Goal: Contribute content

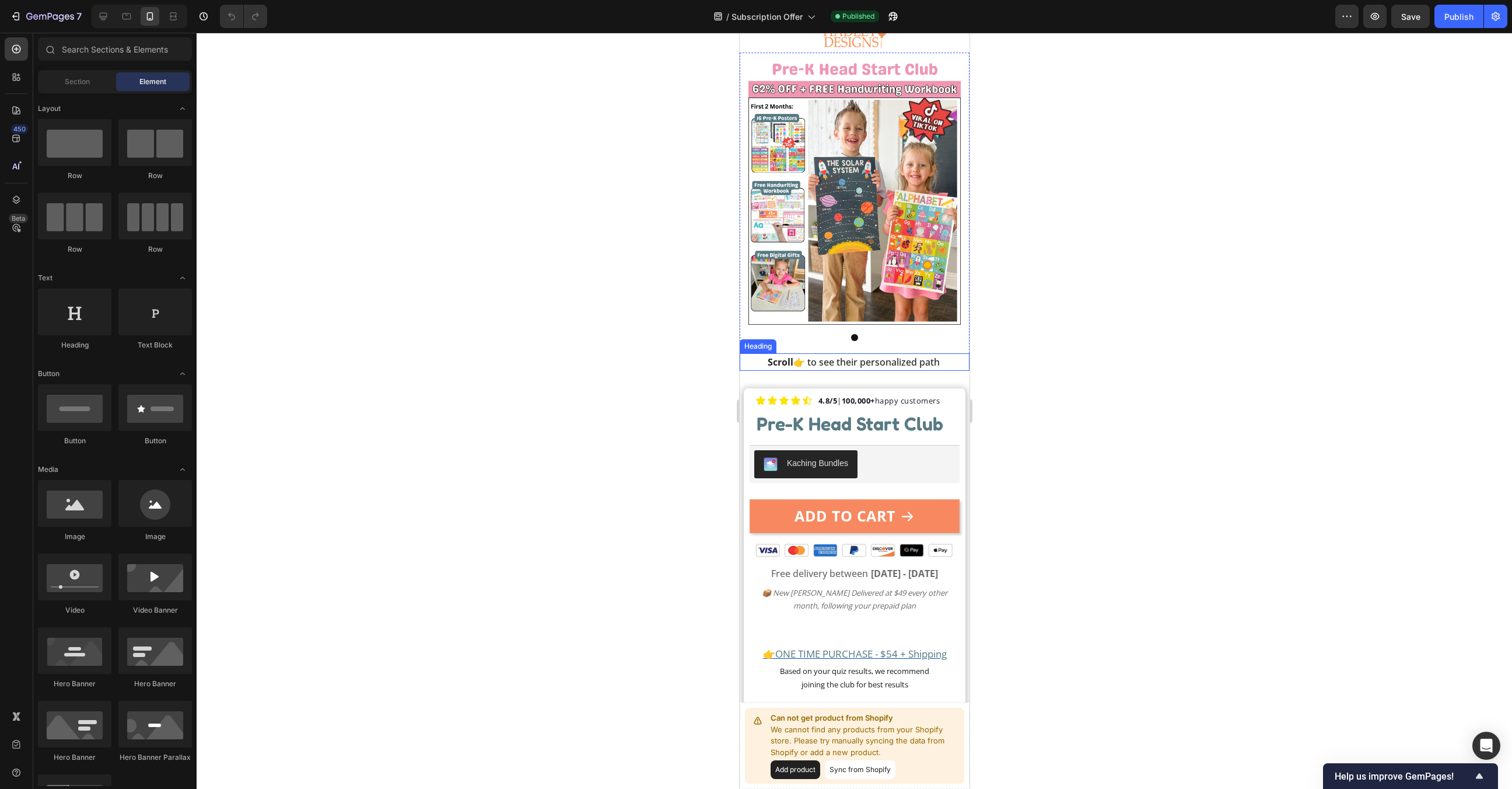
scroll to position [91, 0]
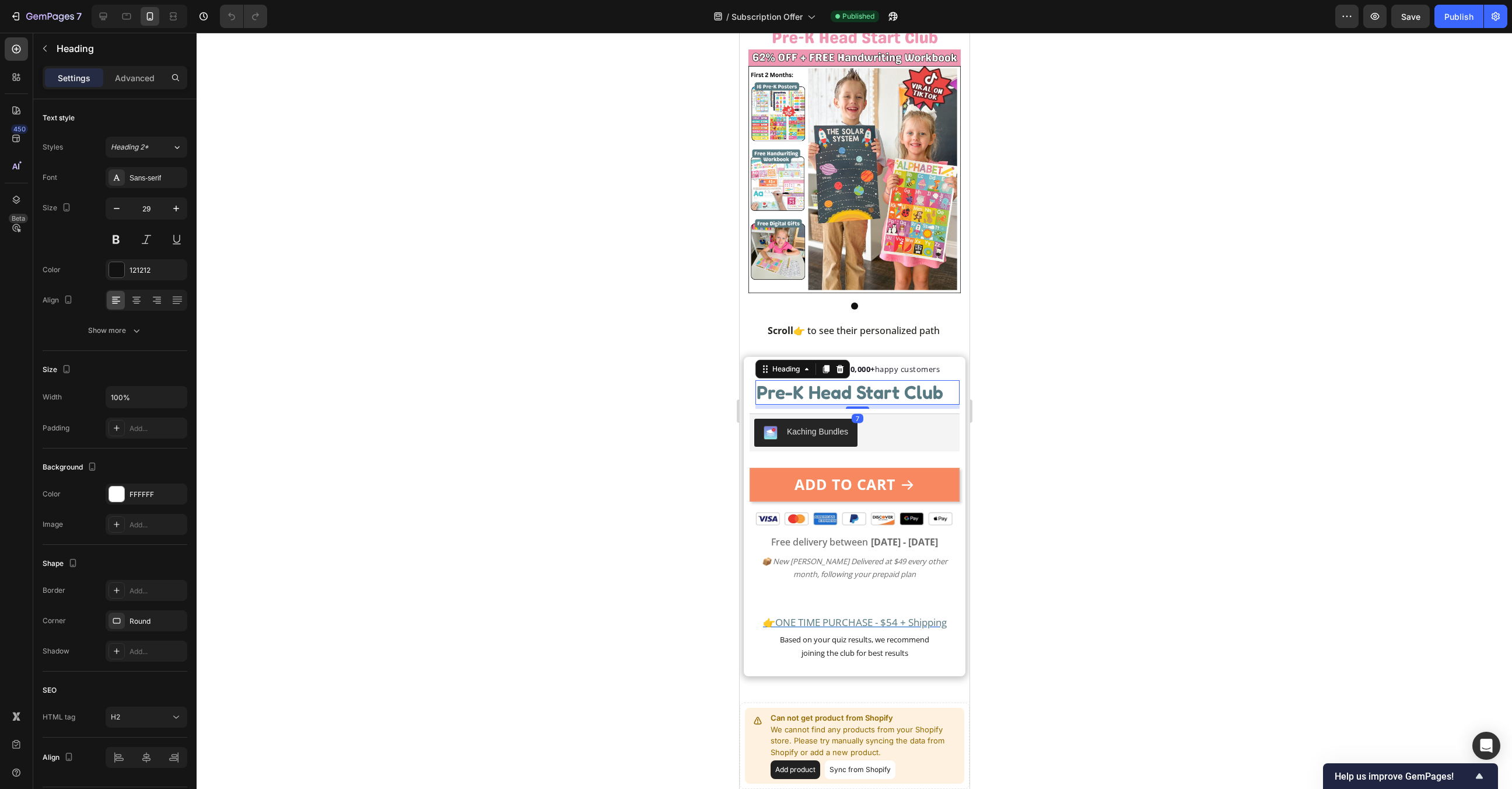
click at [842, 391] on strong "Pre-K Head Start Club" at bounding box center [849, 391] width 187 height 23
click at [861, 570] on icon "📦 New [PERSON_NAME] Delivered at $49 every other month, following your prepaid …" at bounding box center [855, 567] width 186 height 24
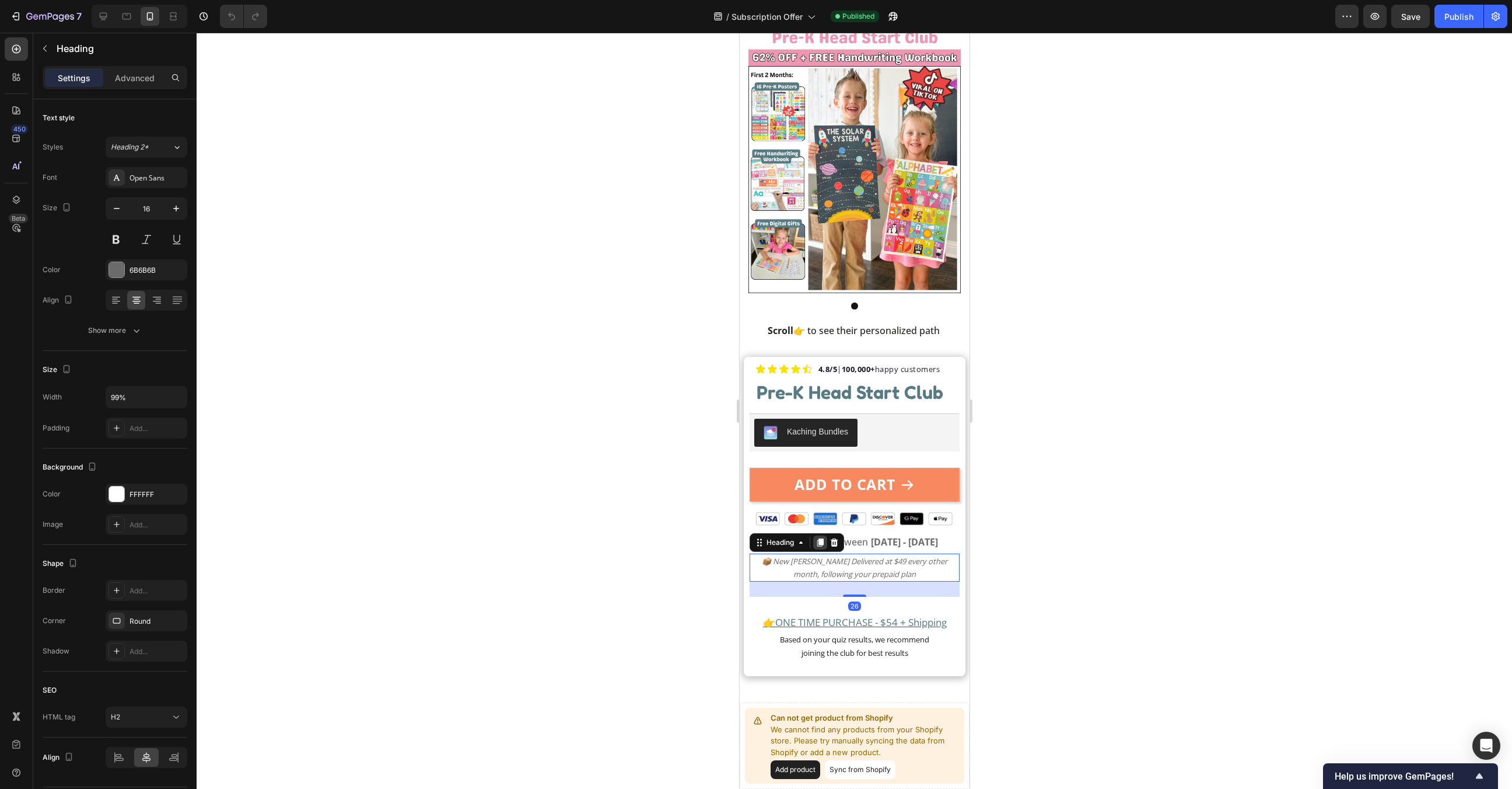
click at [819, 541] on icon at bounding box center [820, 542] width 6 height 8
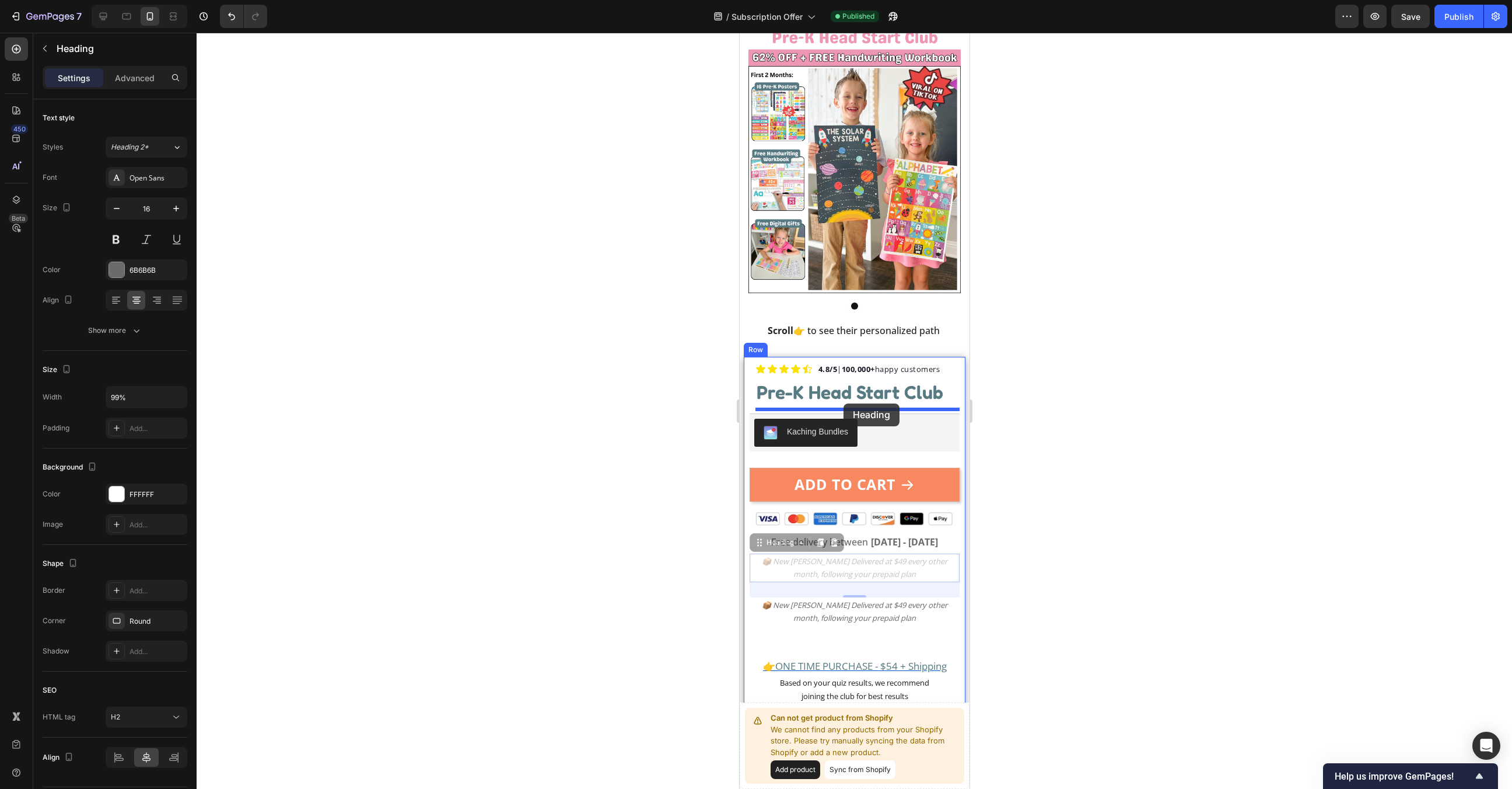
drag, startPoint x: 865, startPoint y: 574, endPoint x: 844, endPoint y: 403, distance: 172.3
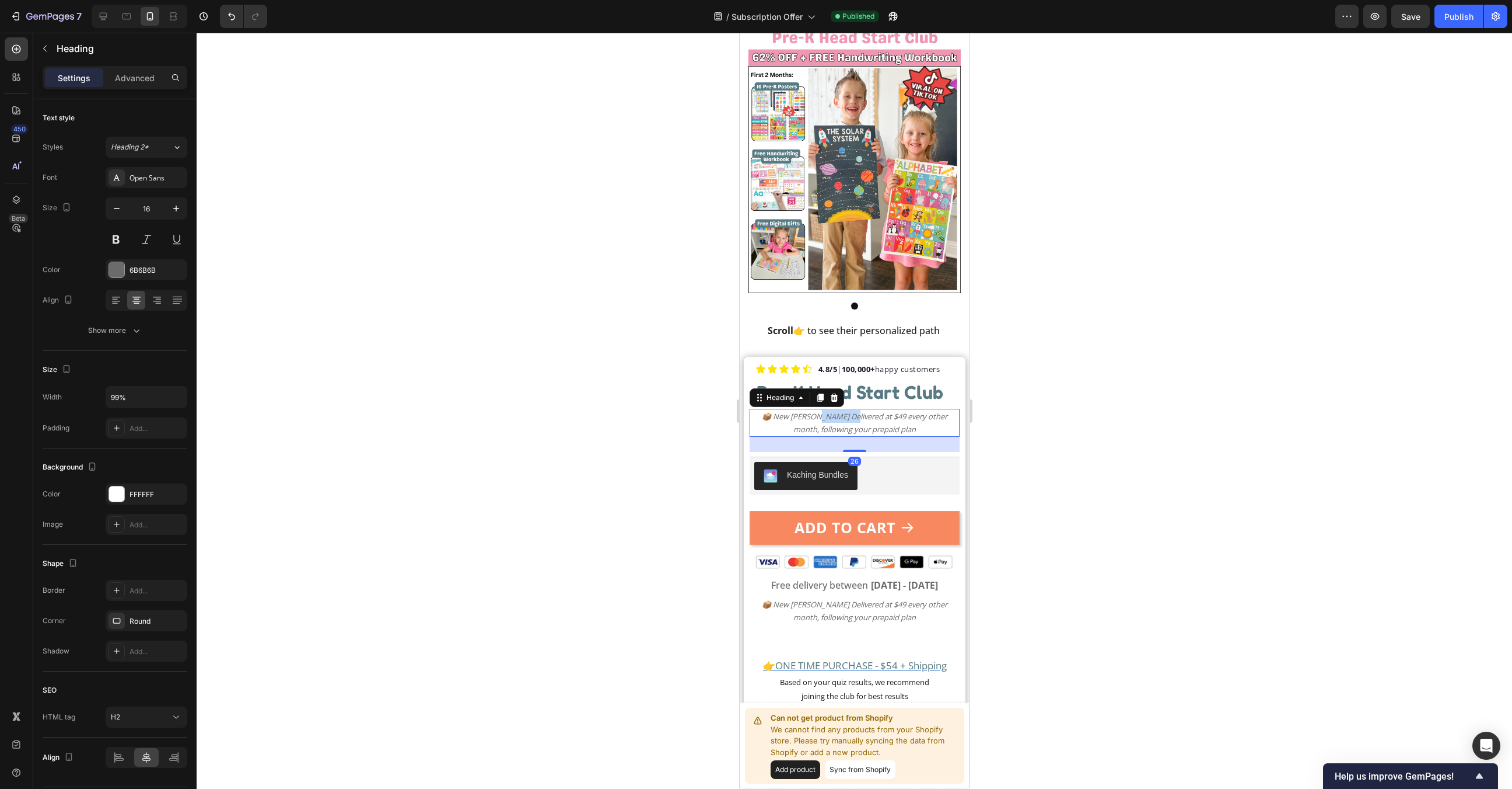
click at [842, 419] on icon "📦 New [PERSON_NAME] Delivered at $49 every other month, following your prepaid …" at bounding box center [855, 423] width 186 height 24
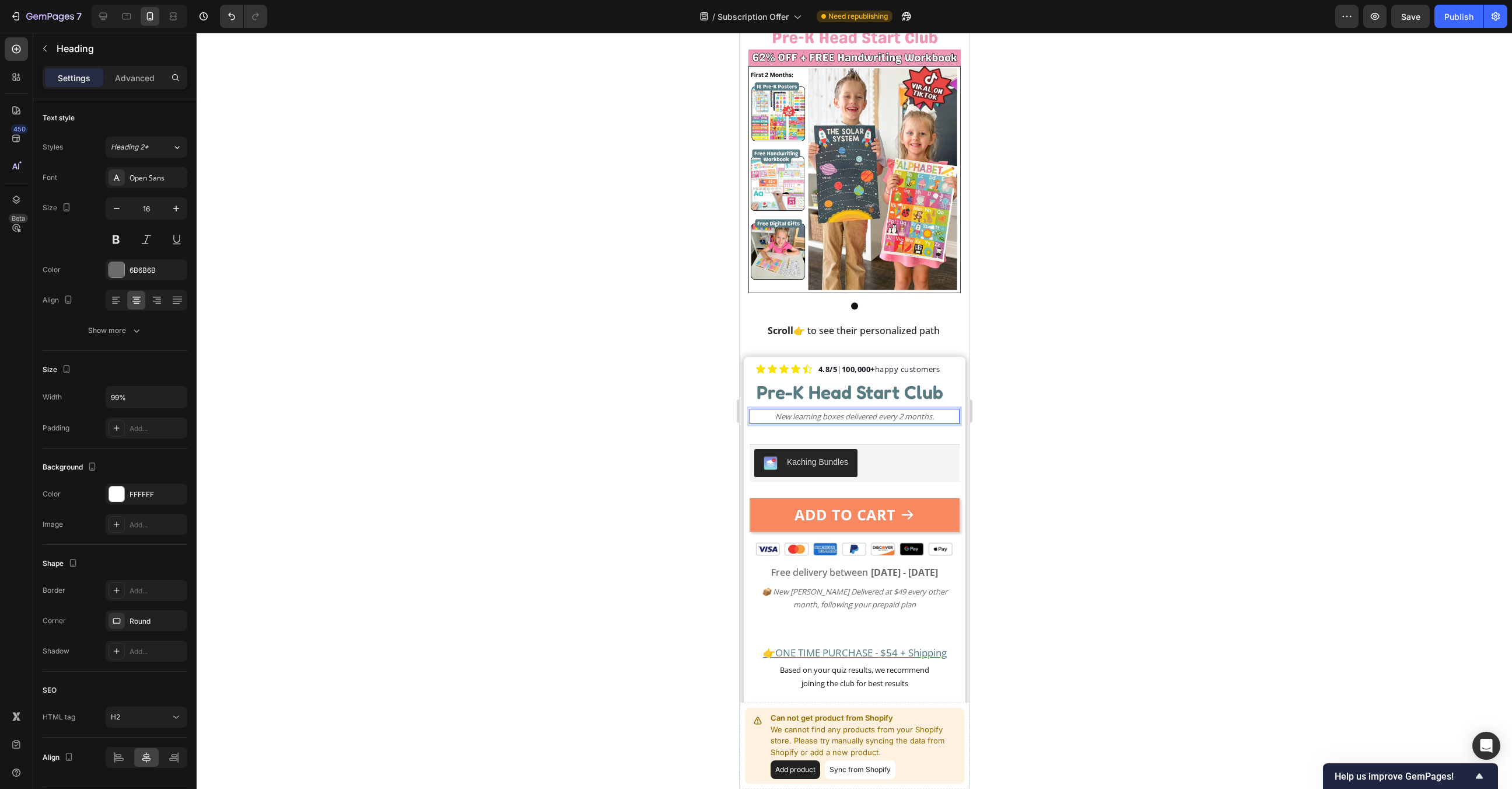
click at [809, 413] on icon "New learning boxes delivered every 2 months." at bounding box center [854, 416] width 158 height 11
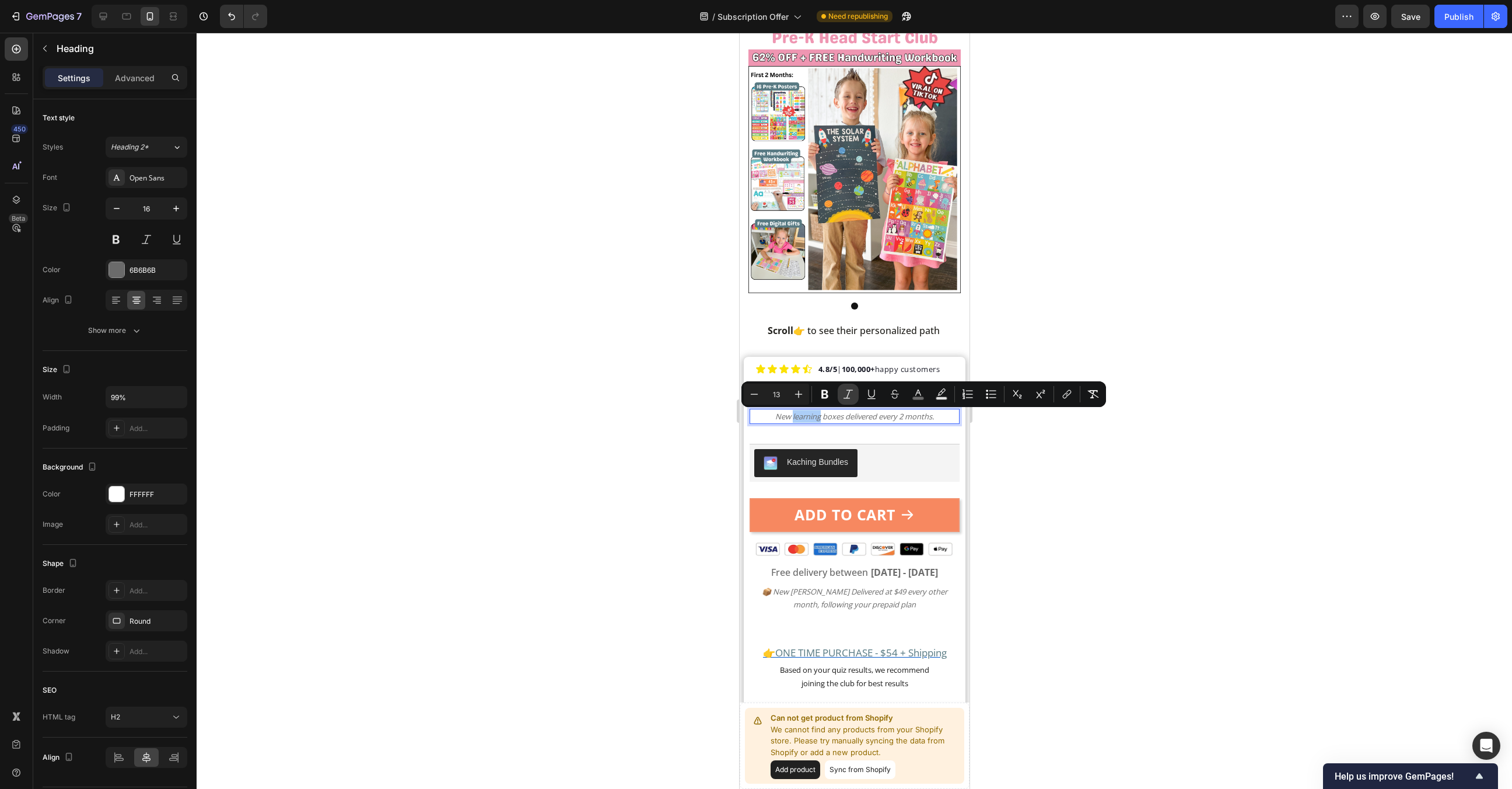
click at [844, 395] on icon "Editor contextual toolbar" at bounding box center [848, 394] width 12 height 12
click at [933, 418] on span "New learning boxes delivered every 2 months." at bounding box center [855, 416] width 160 height 11
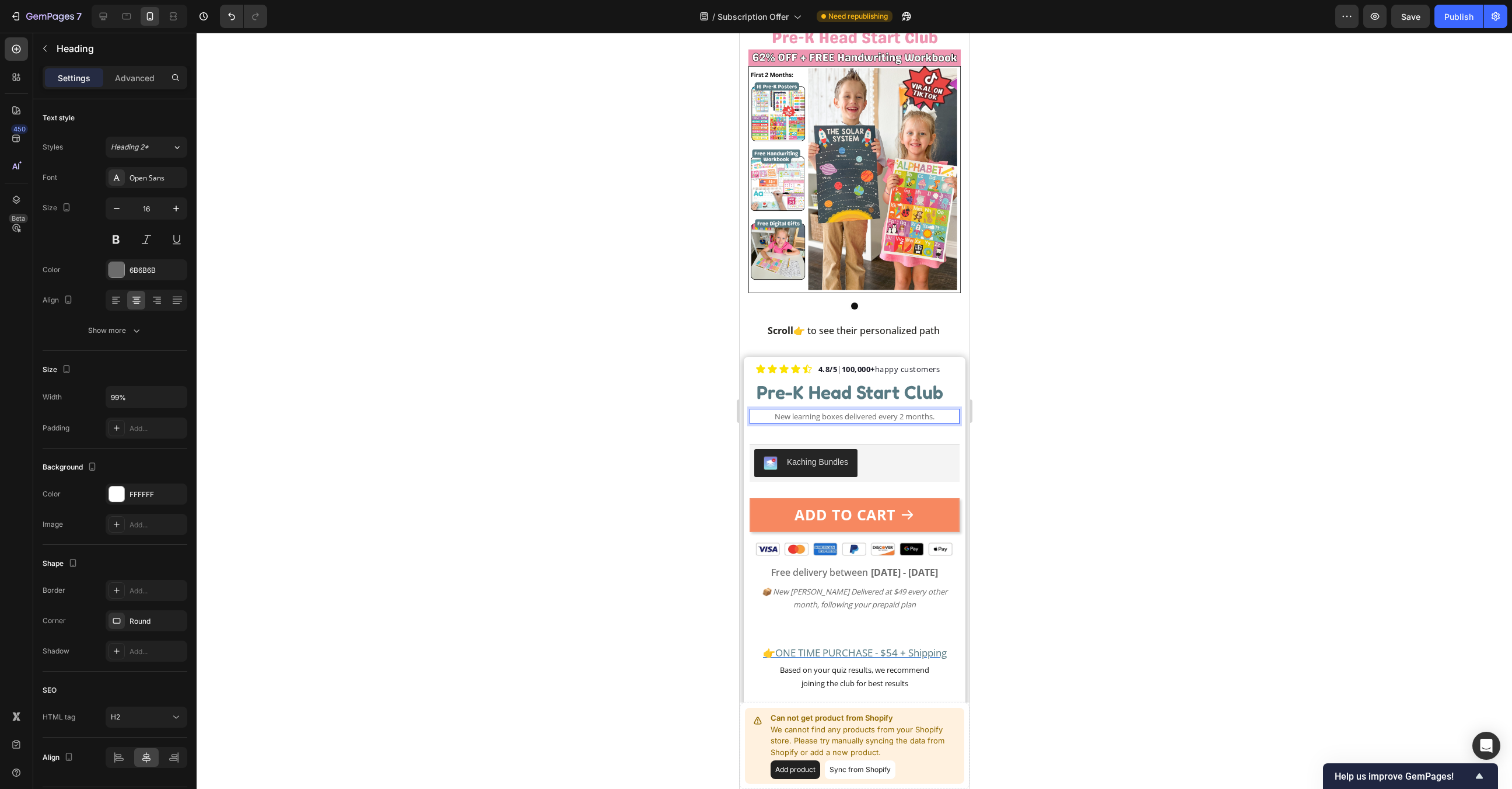
click at [942, 418] on p "New learning boxes delivered every 2 months." at bounding box center [855, 416] width 206 height 13
click at [789, 418] on span "New learning boxes delivered every 2 months." at bounding box center [855, 416] width 160 height 11
click at [854, 415] on span "New tailored learning boxes delivered every 2 months." at bounding box center [854, 416] width 188 height 11
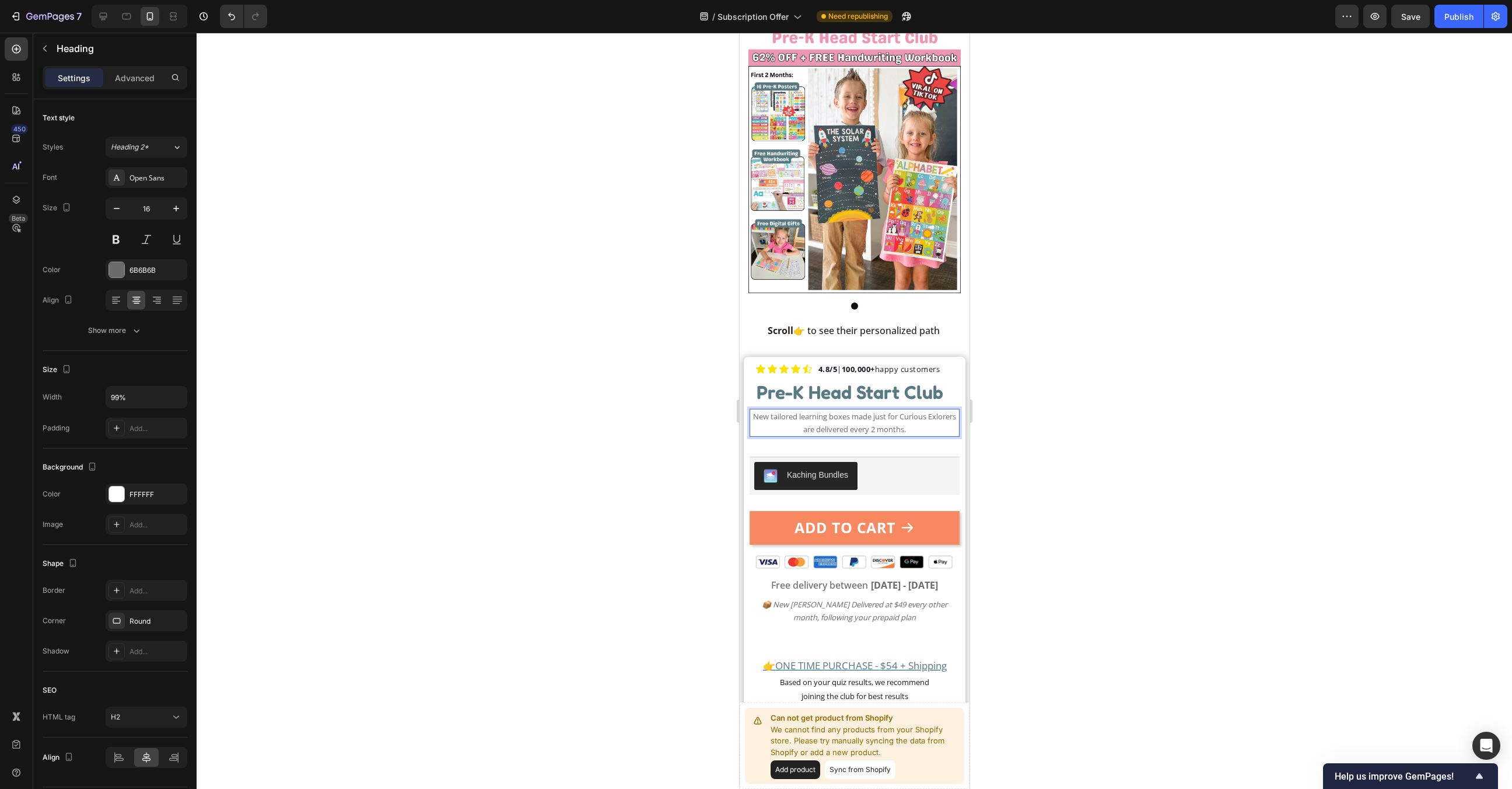
click at [926, 429] on p "New tailored learning boxes made just for Curious Exlorers are delivered every …" at bounding box center [855, 423] width 206 height 26
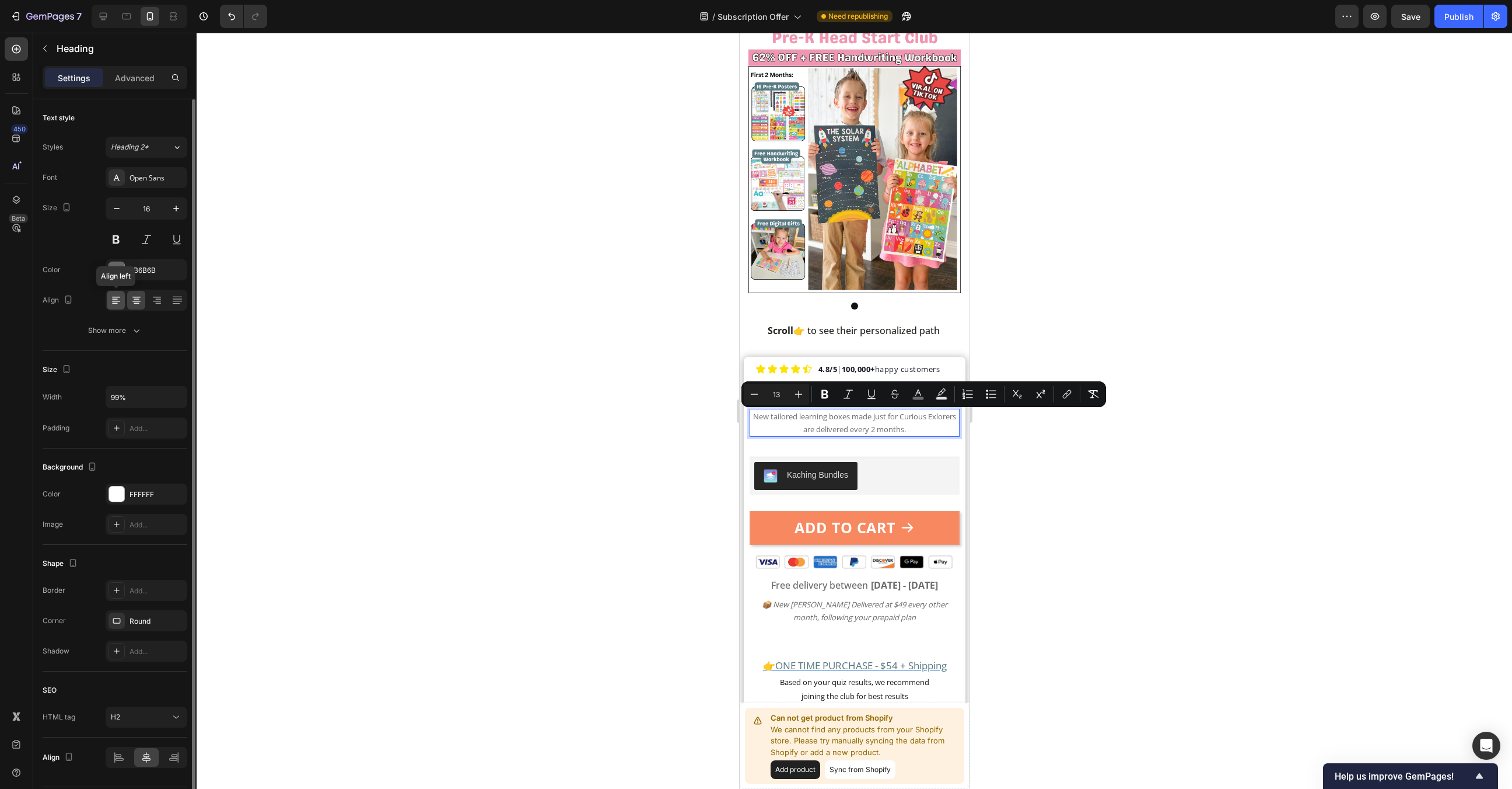
click at [115, 303] on icon at bounding box center [115, 303] width 6 height 1
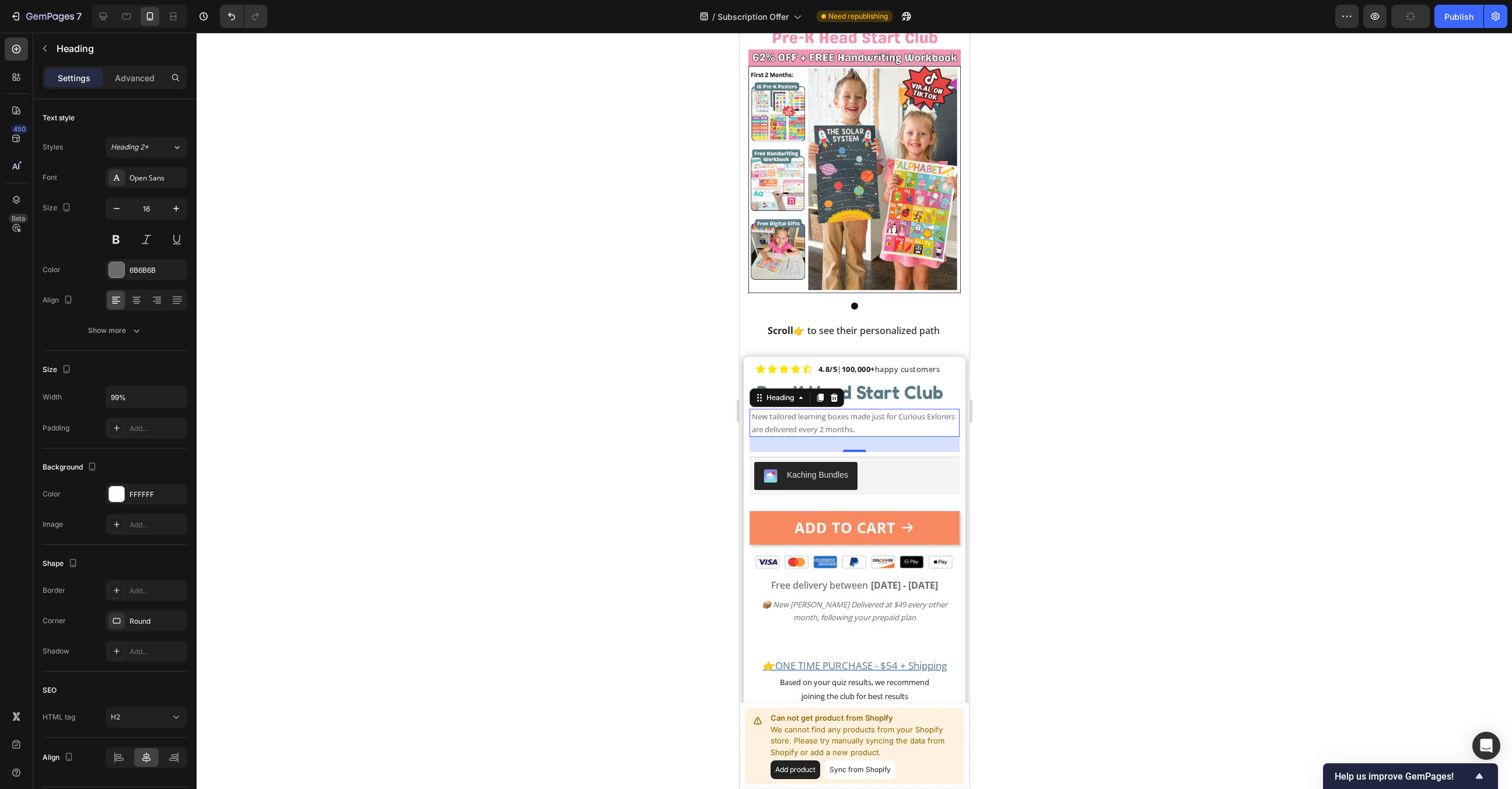
click at [907, 435] on p "New tailored learning boxes made just for Curious Exlorers are delivered every …" at bounding box center [855, 423] width 206 height 26
click at [776, 426] on span "New tailored learning boxes made just for Curious Exlorers are delivered every …" at bounding box center [853, 423] width 203 height 24
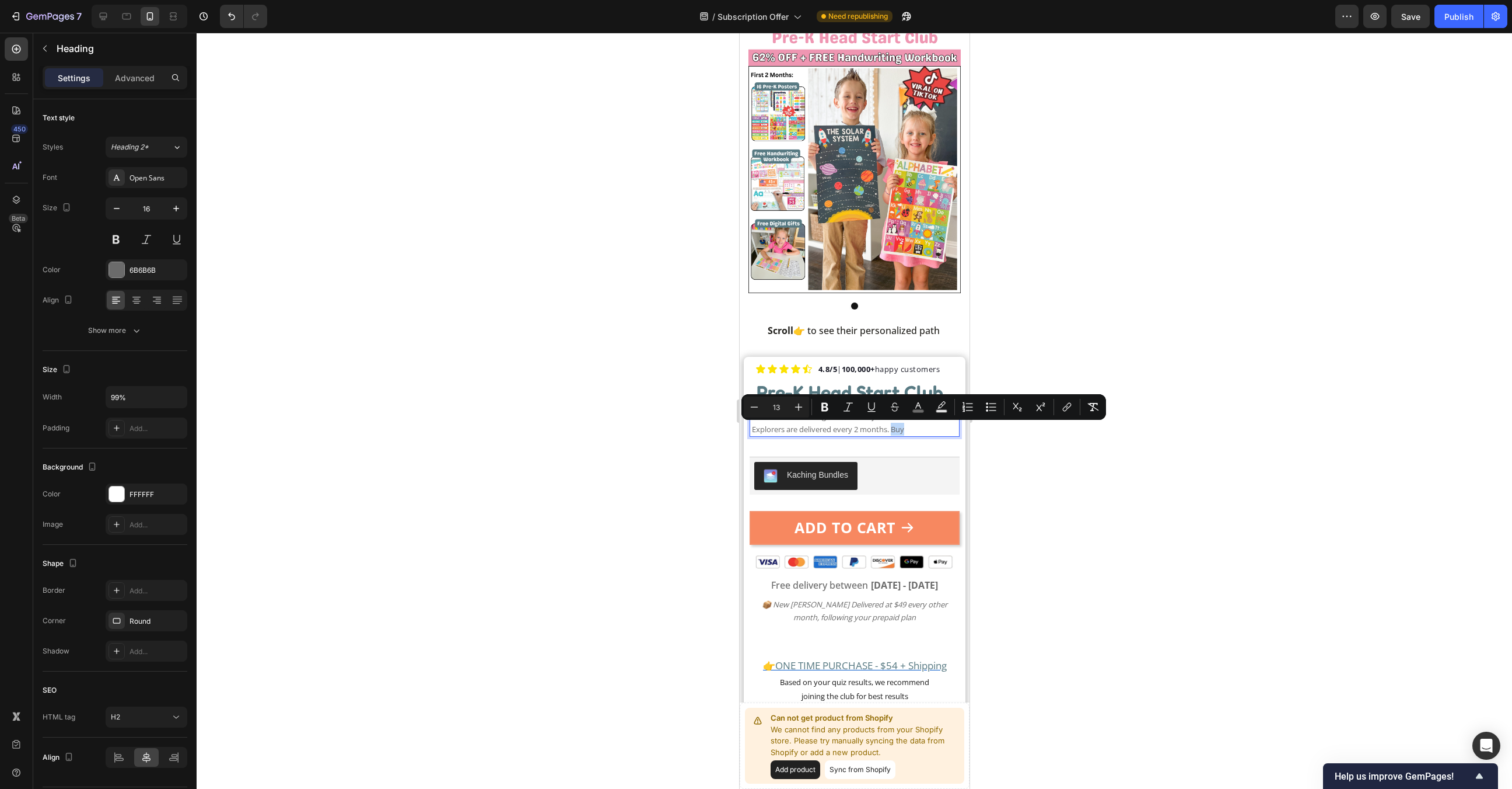
drag, startPoint x: 915, startPoint y: 433, endPoint x: 896, endPoint y: 434, distance: 19.0
click at [896, 434] on p "New tailored learning boxes made just for Curious Explorers are delivered every…" at bounding box center [855, 423] width 206 height 26
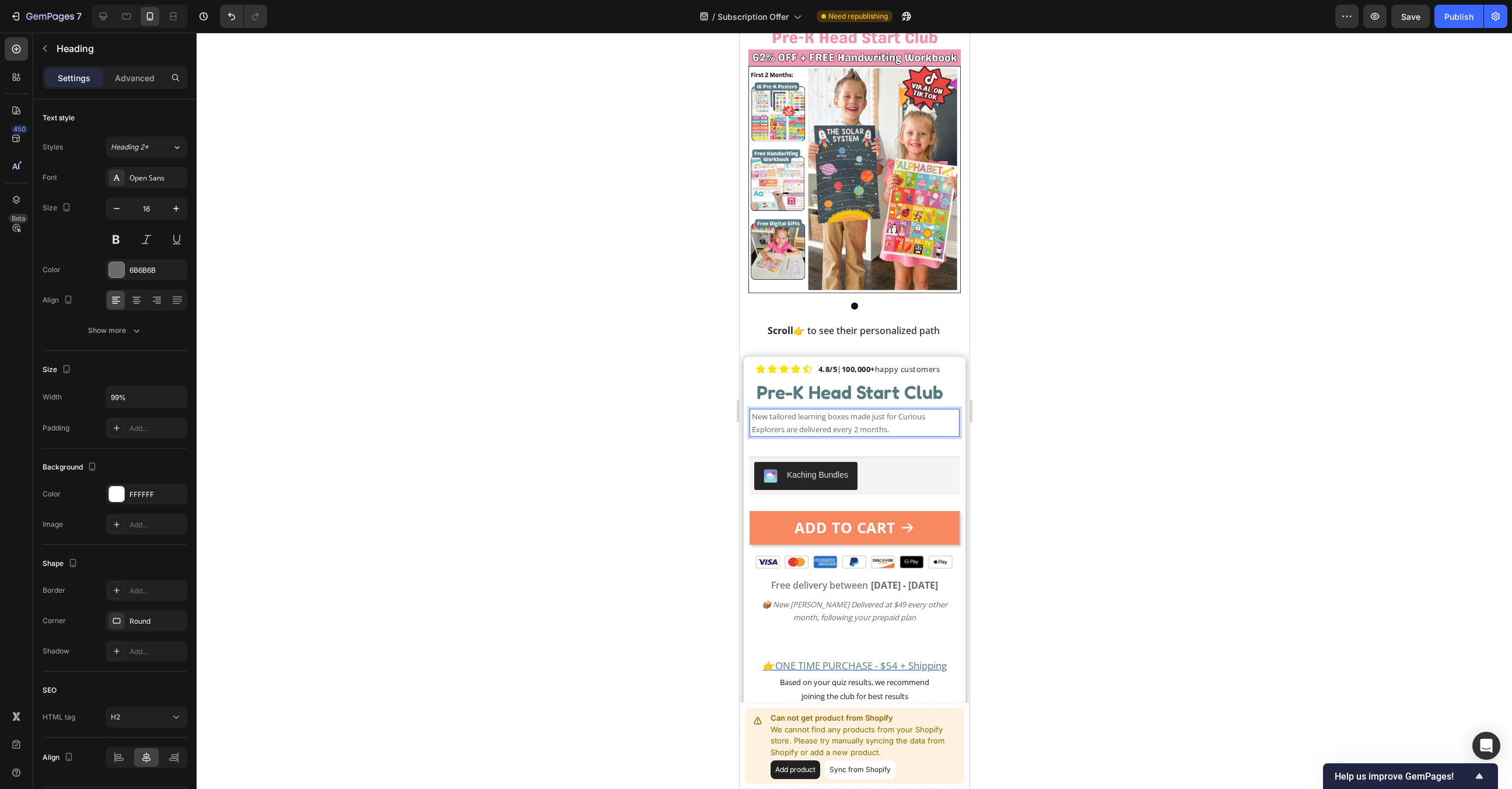
click at [790, 430] on span "New tailored learning boxes made just for Curious Explorers are delivered every…" at bounding box center [838, 423] width 173 height 24
click at [900, 429] on p "New tailored learning boxes made just for Curious Explorers, delivered every 2 …" at bounding box center [855, 423] width 206 height 26
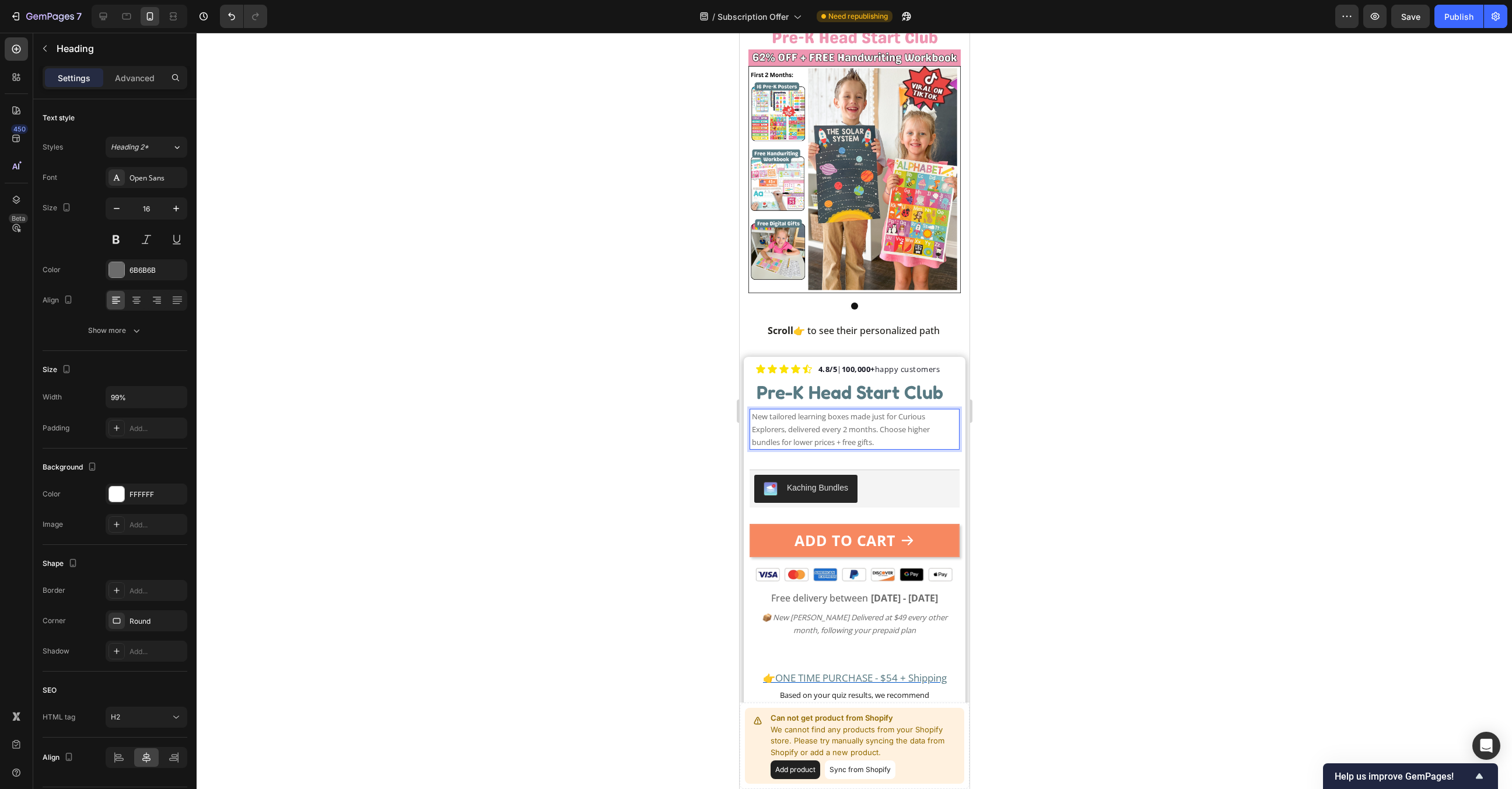
click at [900, 429] on span "New tailored learning boxes made just for Curious Explorers, delivered every 2 …" at bounding box center [841, 429] width 178 height 37
copy span "New tailored learning boxes made just for Curious Explorers, delivered every 2 …"
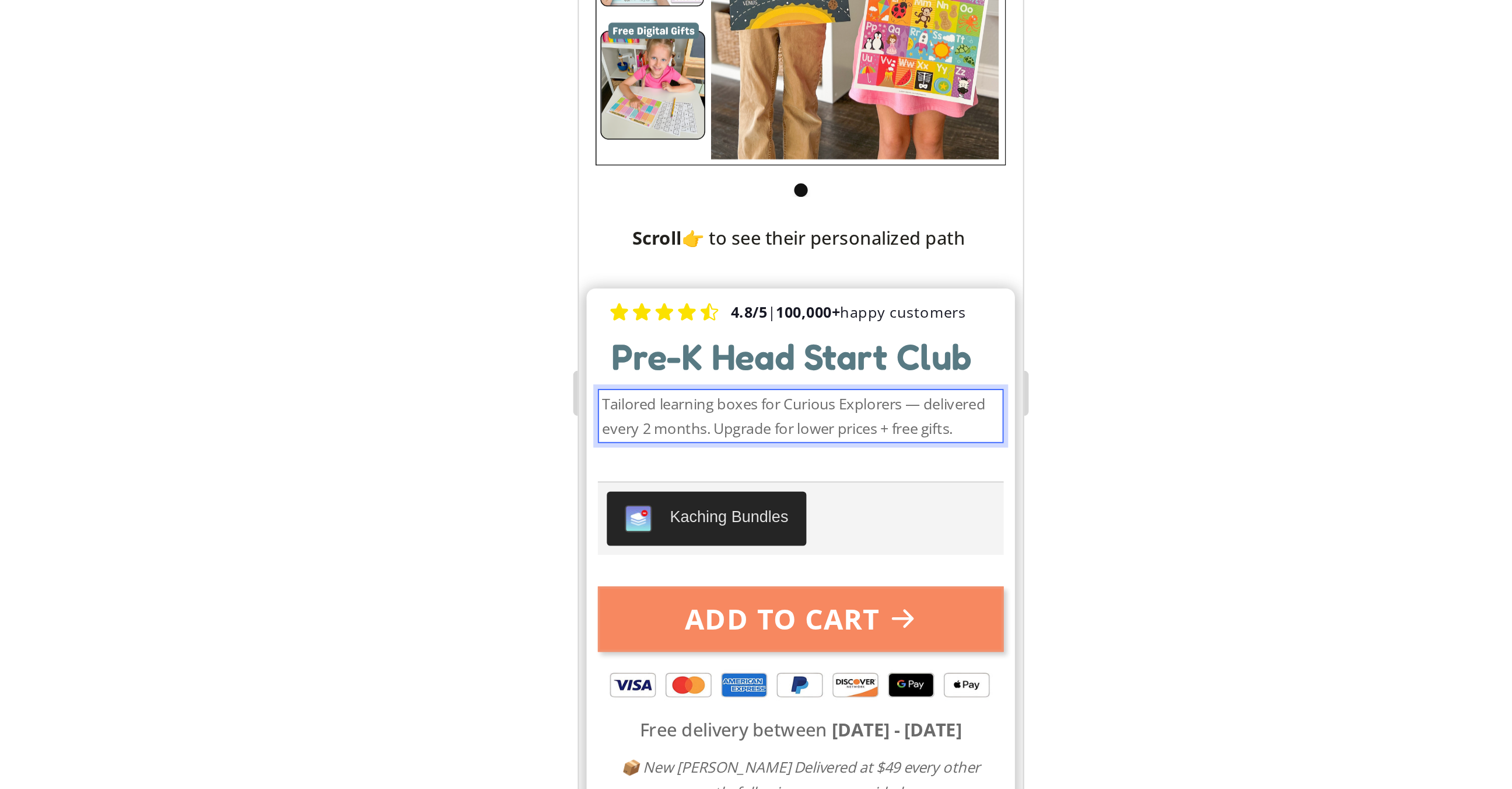
click at [1006, 425] on div at bounding box center [855, 411] width 1316 height 756
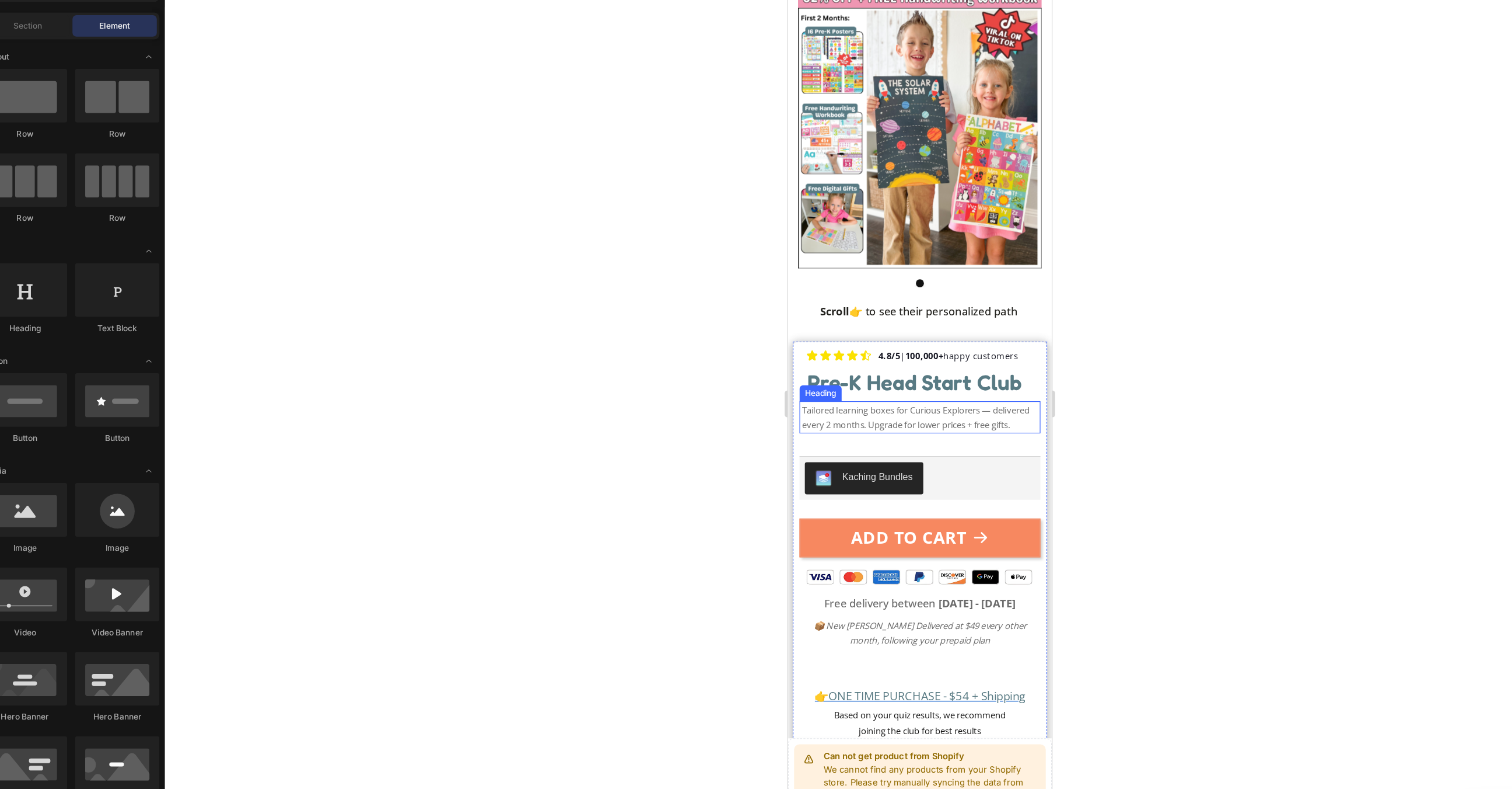
click at [933, 368] on span "Tailored learning boxes for Curious Explorers — delivered every 2 months. Upgra…" at bounding box center [898, 360] width 198 height 24
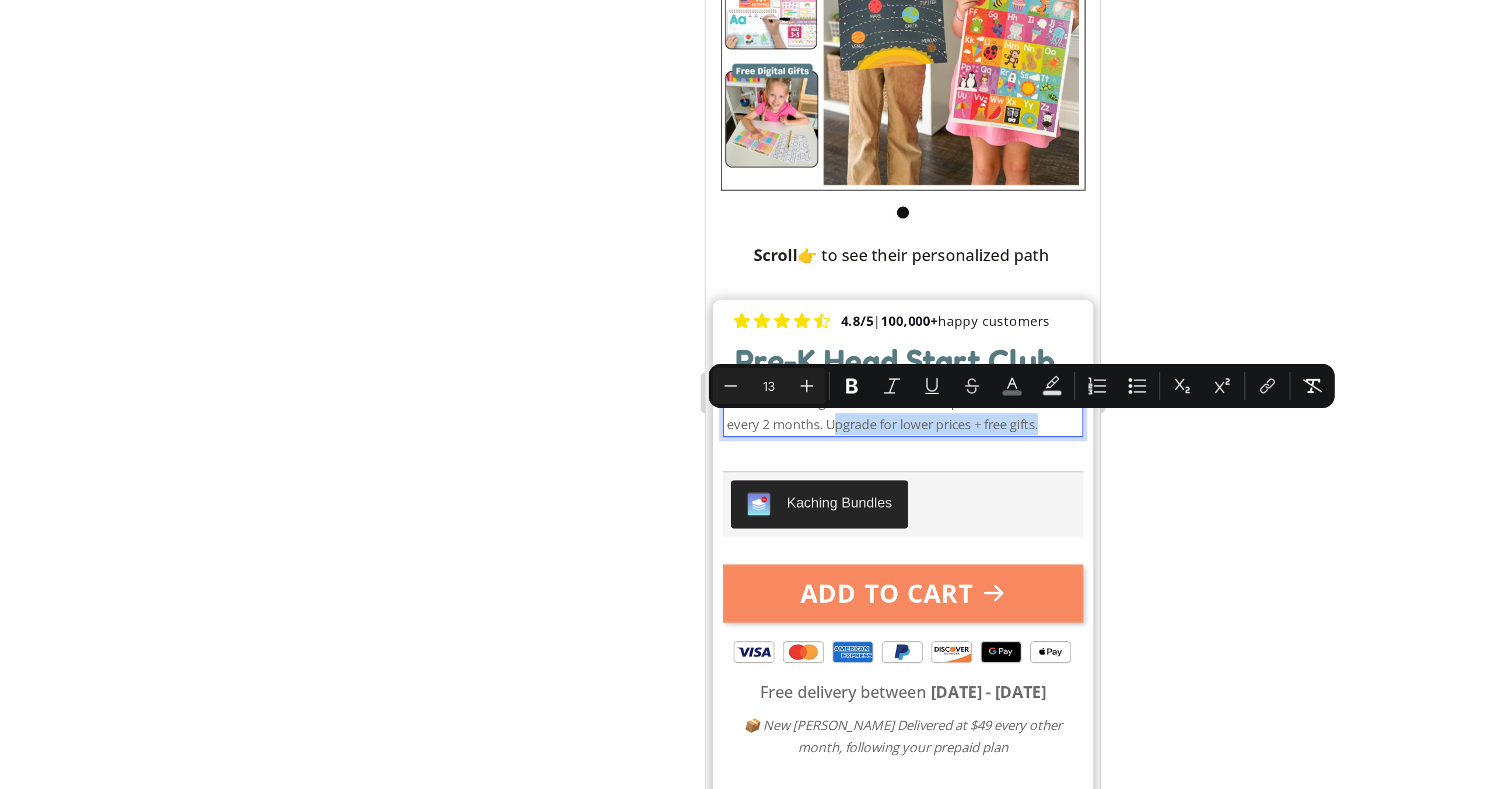
drag, startPoint x: 905, startPoint y: 142, endPoint x: 779, endPoint y: 142, distance: 126.0
click at [779, 142] on p "Tailored learning boxes for Curious Explorers — delivered every 2 months. Upgra…" at bounding box center [820, 134] width 206 height 26
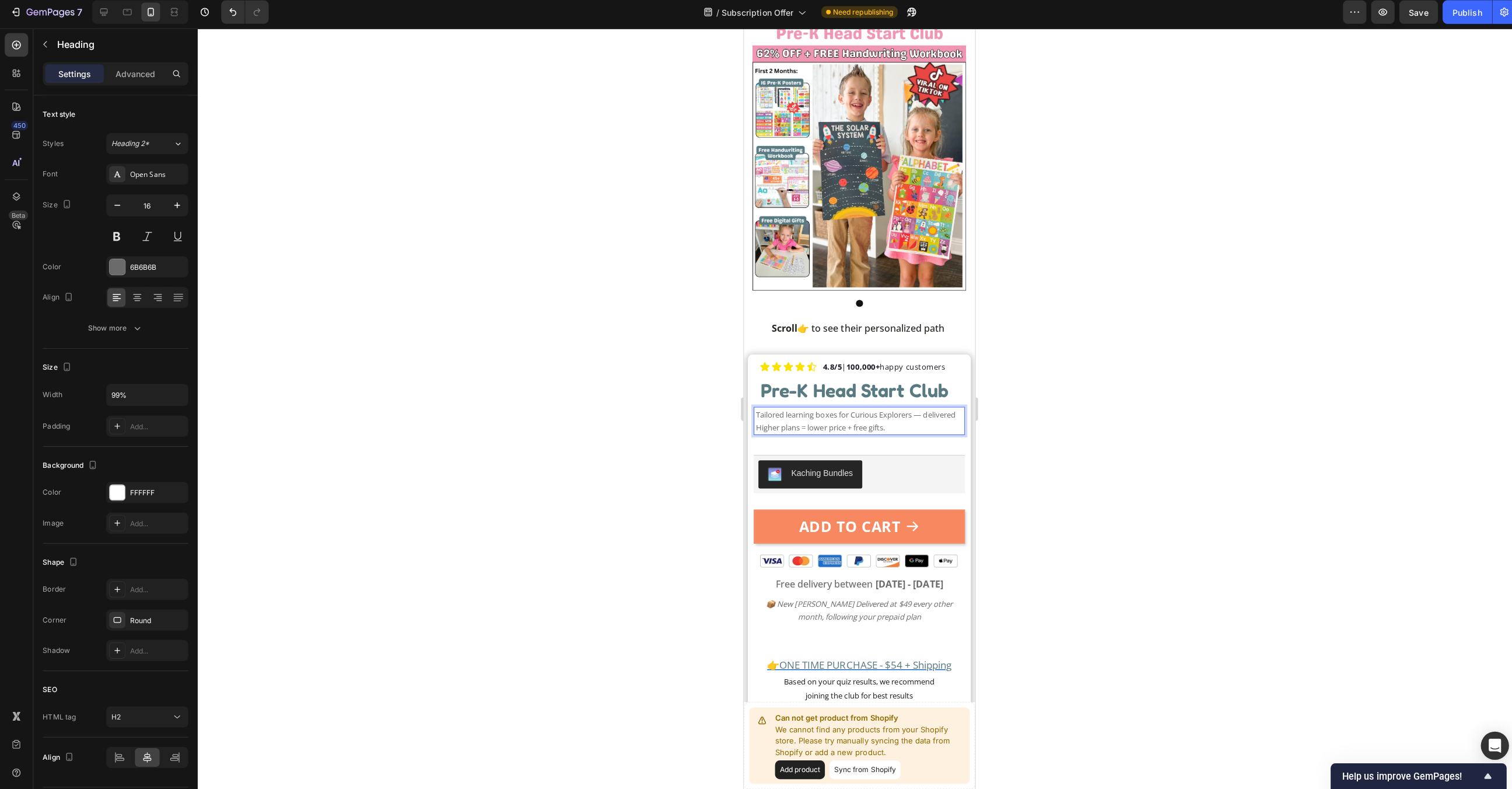
scroll to position [0, 0]
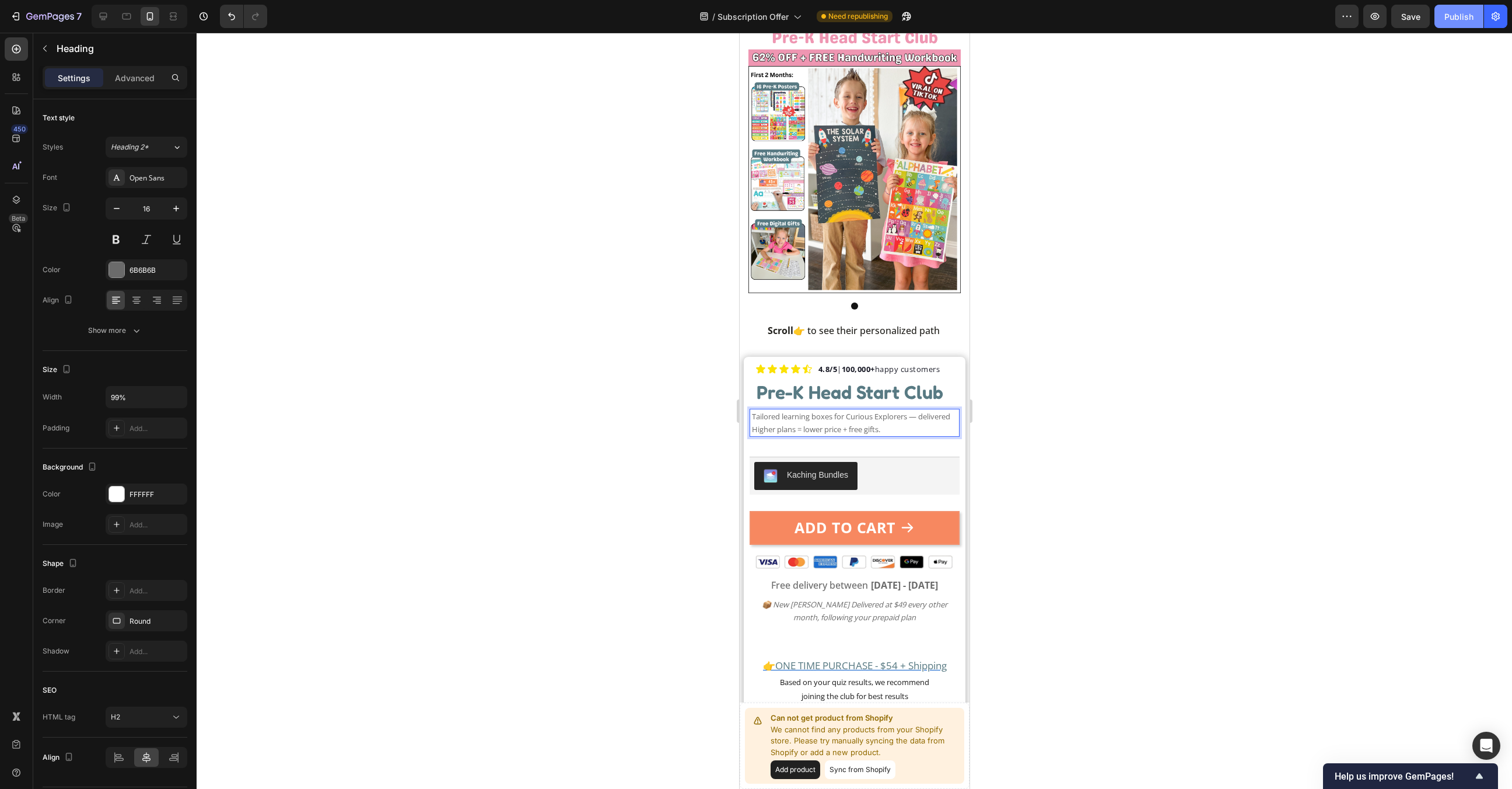
click at [1443, 11] on button "Publish" at bounding box center [1460, 17] width 49 height 24
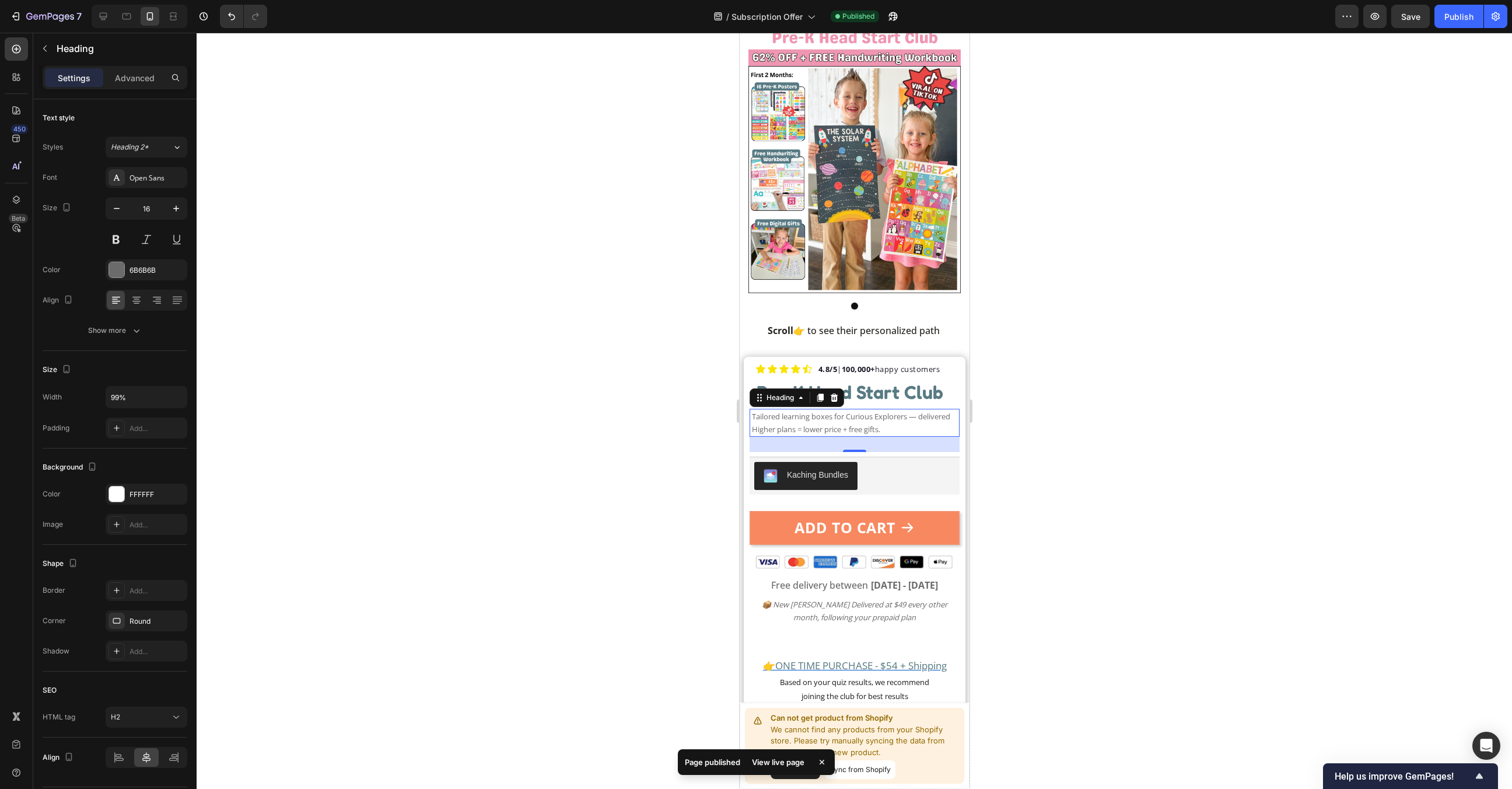
click at [1054, 417] on div at bounding box center [855, 411] width 1316 height 756
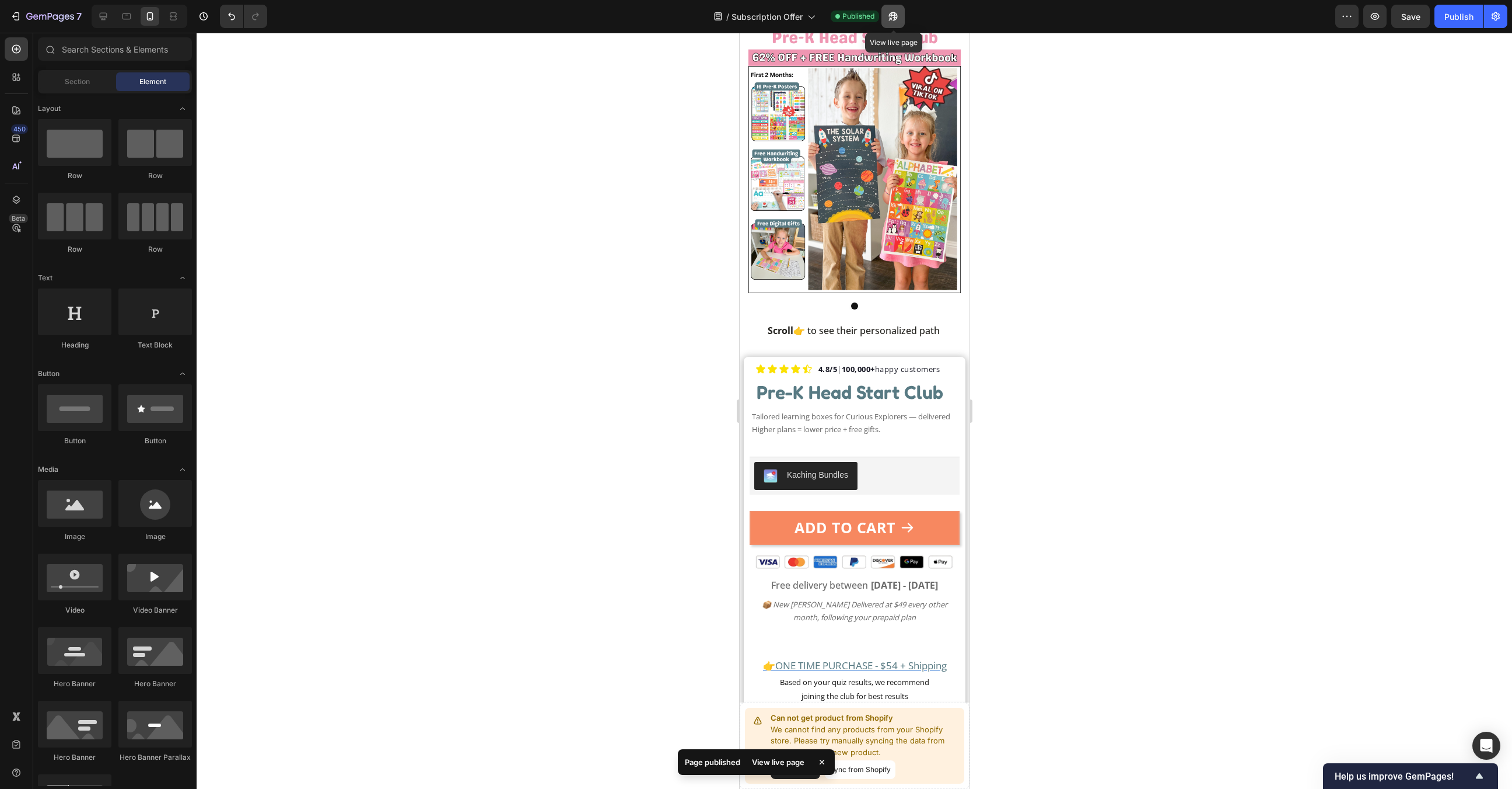
click at [896, 18] on icon "button" at bounding box center [893, 16] width 9 height 9
click at [855, 433] on span "Tailored learning boxes for Curious Explorers — delivered Higher plans = lower …" at bounding box center [851, 423] width 198 height 24
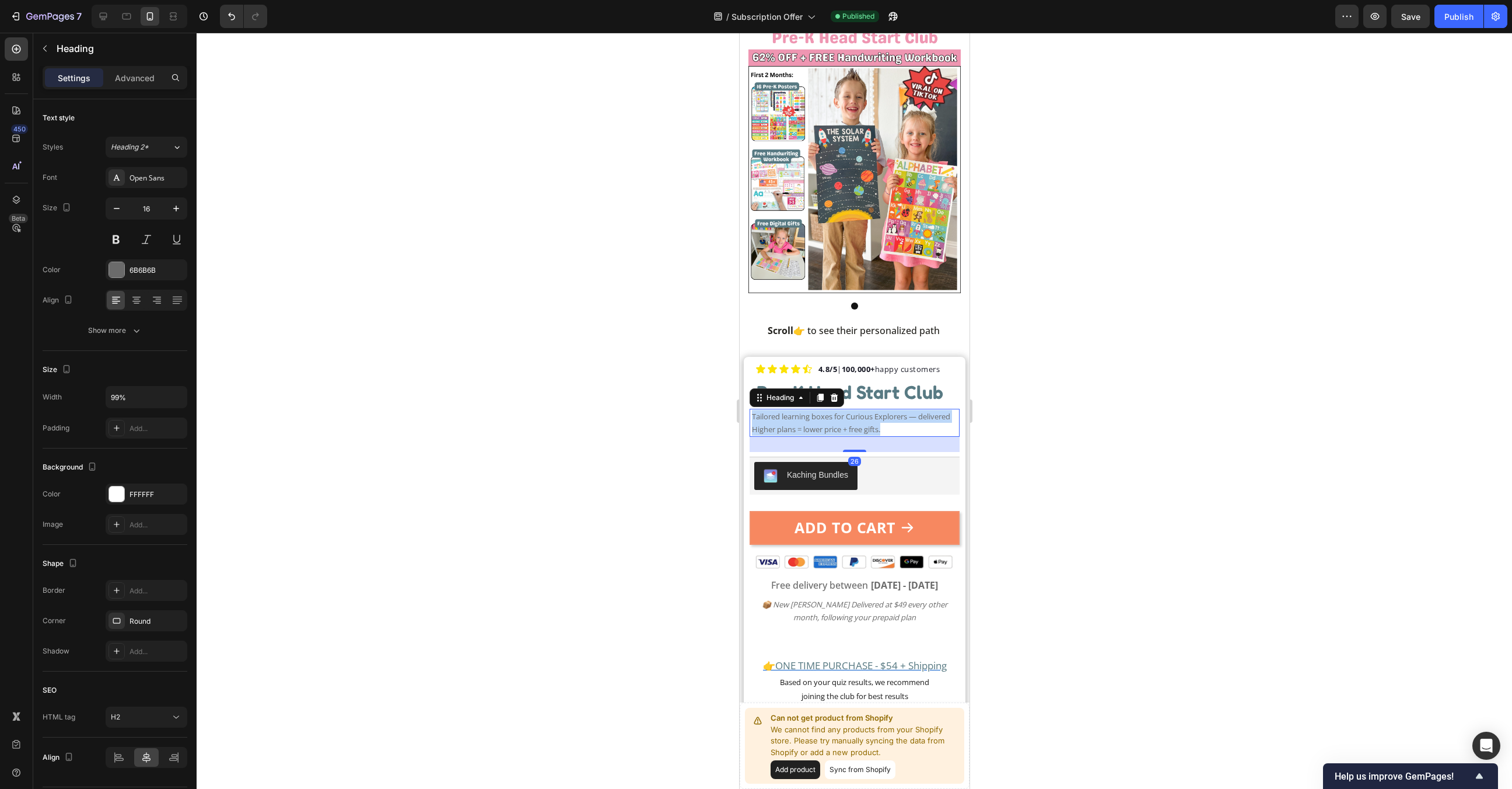
click at [855, 433] on span "Tailored learning boxes for Curious Explorers — delivered Higher plans = lower …" at bounding box center [851, 423] width 198 height 24
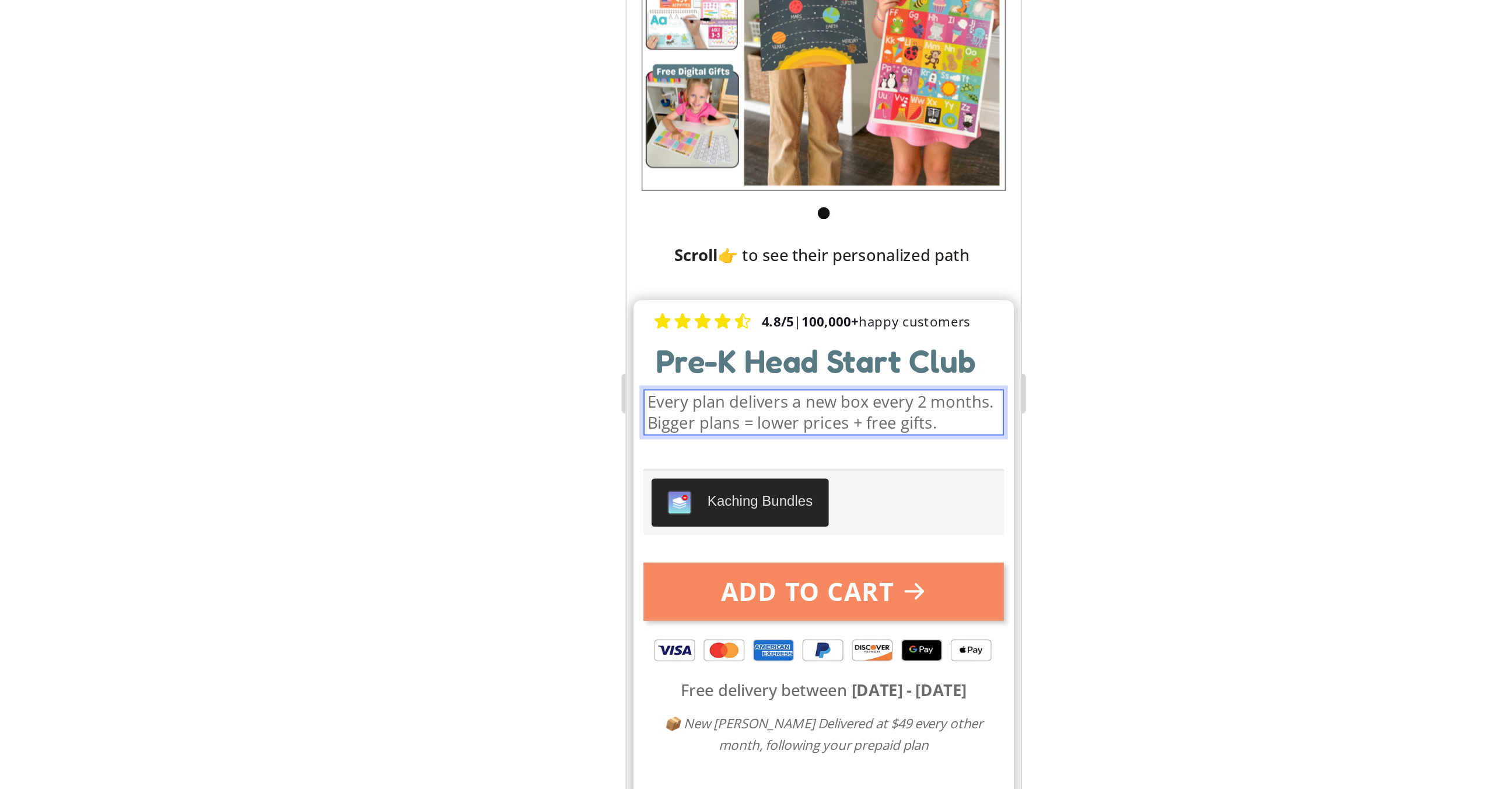
click at [989, 434] on div at bounding box center [855, 411] width 1316 height 756
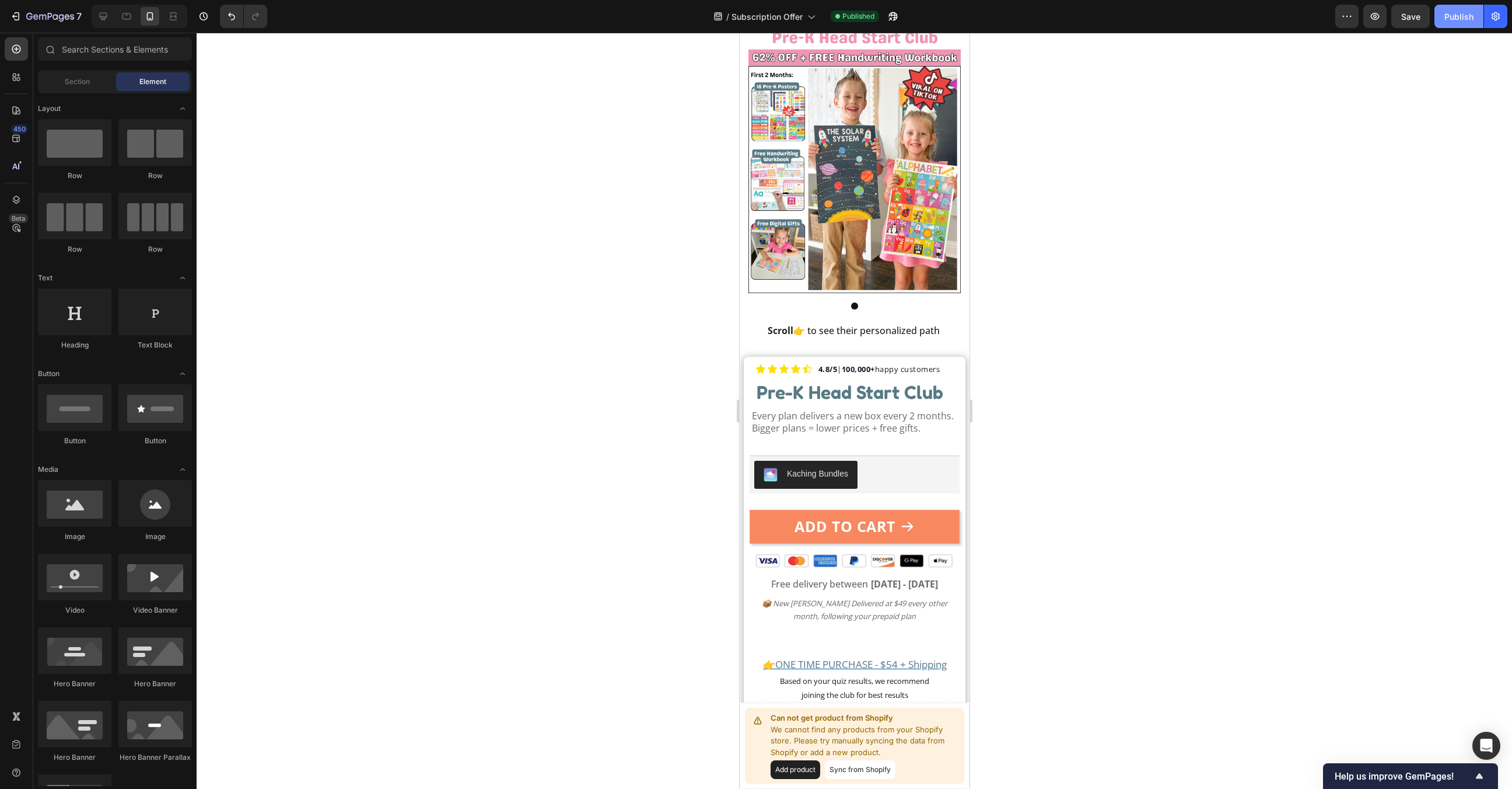
click at [1465, 18] on div "Publish" at bounding box center [1459, 17] width 29 height 12
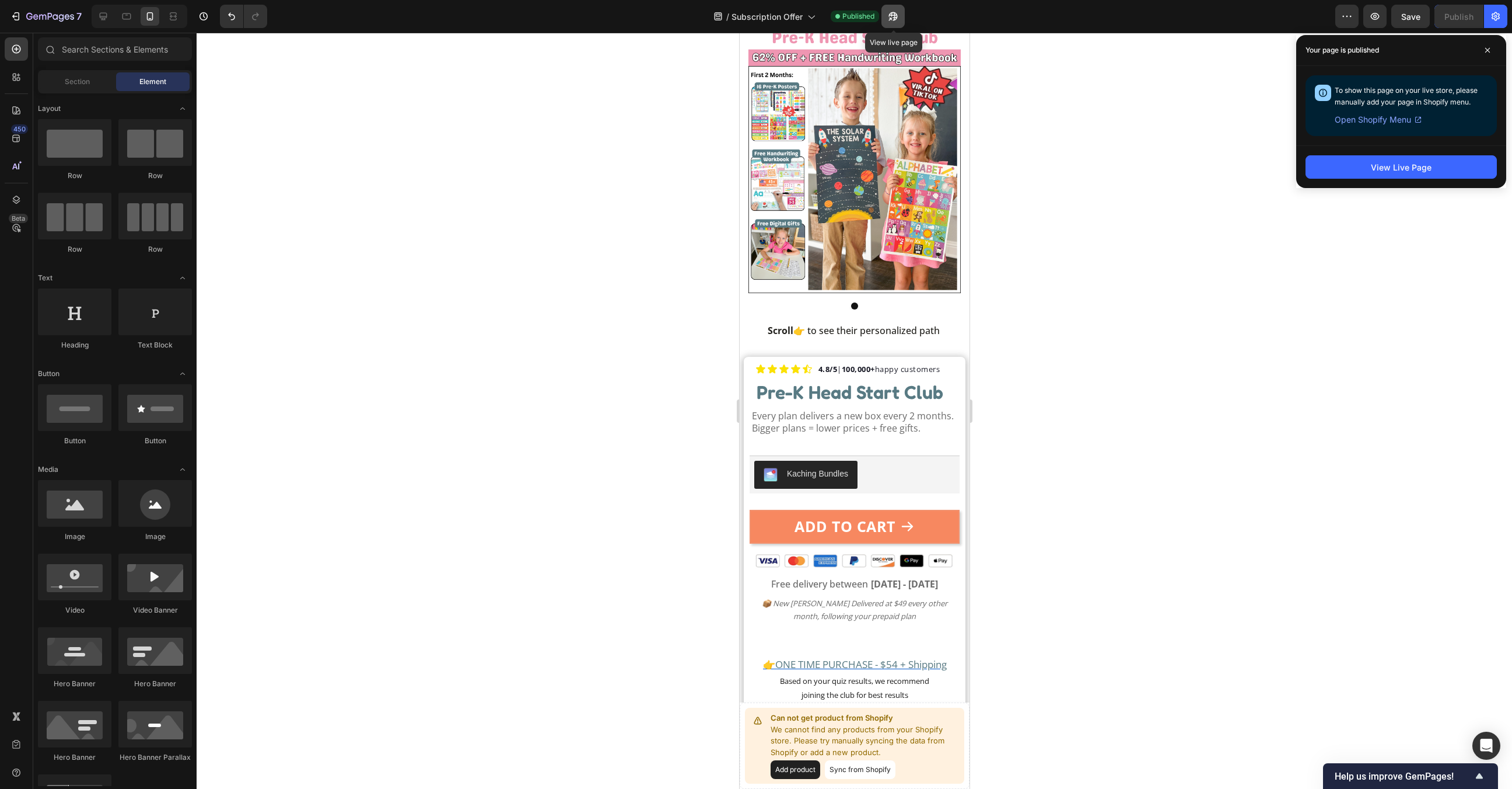
click at [896, 12] on icon "button" at bounding box center [894, 17] width 12 height 12
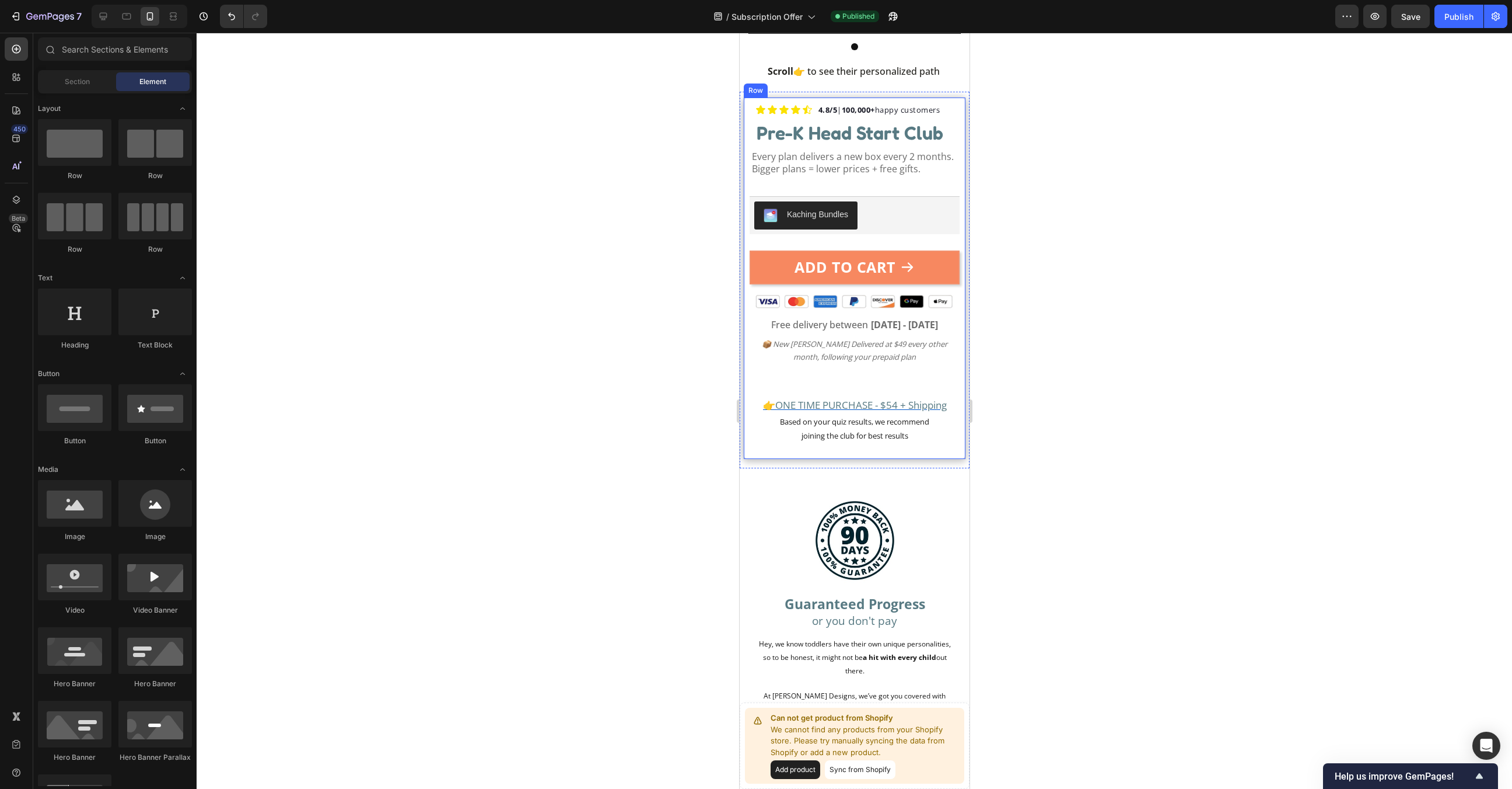
scroll to position [352, 0]
